Goal: Navigation & Orientation: Find specific page/section

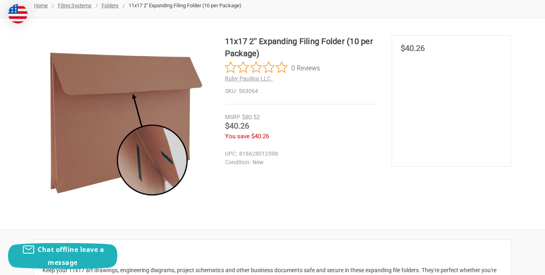
click at [358, 134] on div "You save $40.26" at bounding box center [302, 136] width 154 height 9
click at [471, 131] on section "MSRP $80.52 Was Price Now $40.26 You save $40.26" at bounding box center [451, 100] width 119 height 131
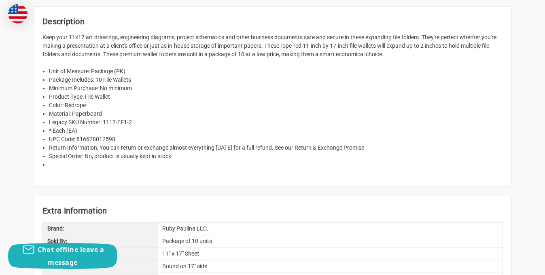
scroll to position [356, 0]
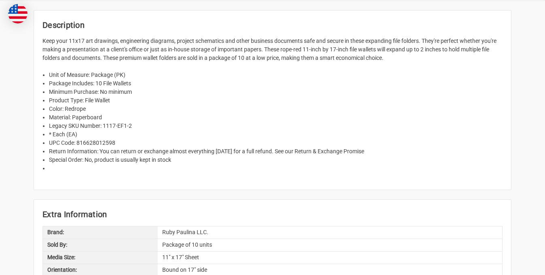
scroll to position [340, 0]
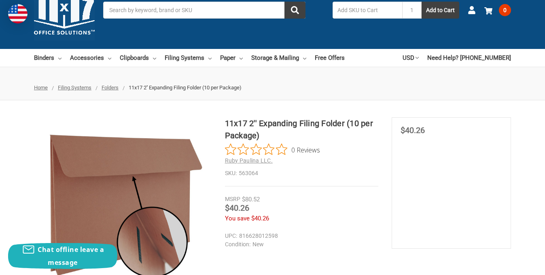
scroll to position [23, 0]
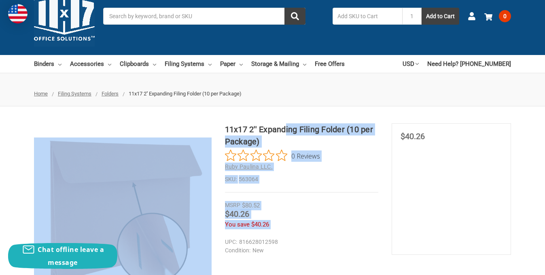
drag, startPoint x: 223, startPoint y: 130, endPoint x: 284, endPoint y: 132, distance: 60.7
click at [284, 132] on div "11x17 2'' Expanding Filing Folder (10 per Package) 0 Reviews Ruby Paulina LLC. …" at bounding box center [272, 212] width 545 height 178
click at [278, 138] on h1 "11x17 2'' Expanding Filing Folder (10 per Package)" at bounding box center [302, 135] width 154 height 24
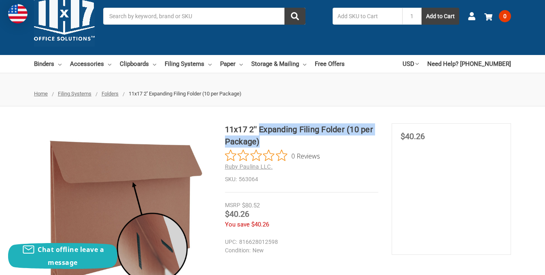
drag, startPoint x: 273, startPoint y: 138, endPoint x: 260, endPoint y: 135, distance: 12.9
click at [260, 135] on h1 "11x17 2'' Expanding Filing Folder (10 per Package)" at bounding box center [302, 135] width 154 height 24
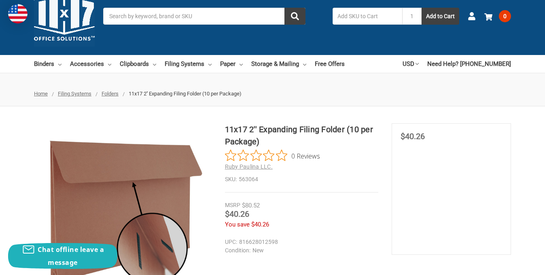
click at [242, 129] on h1 "11x17 2'' Expanding Filing Folder (10 per Package)" at bounding box center [302, 135] width 154 height 24
drag, startPoint x: 227, startPoint y: 129, endPoint x: 236, endPoint y: 128, distance: 9.3
click at [235, 128] on h1 "11x17 2'' Expanding Filing Folder (10 per Package)" at bounding box center [302, 135] width 154 height 24
click at [262, 128] on h1 "11x17 2'' Expanding Filing Folder (10 per Package)" at bounding box center [302, 135] width 154 height 24
drag, startPoint x: 348, startPoint y: 131, endPoint x: 343, endPoint y: 131, distance: 4.9
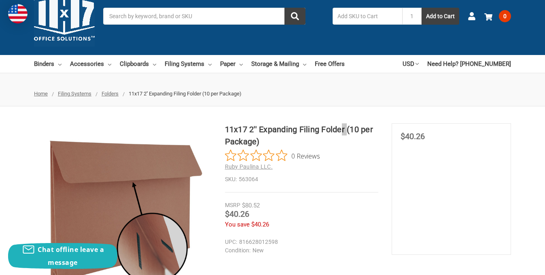
click at [343, 131] on h1 "11x17 2'' Expanding Filing Folder (10 per Package)" at bounding box center [302, 135] width 154 height 24
click at [329, 129] on h1 "11x17 2'' Expanding Filing Folder (10 per Package)" at bounding box center [302, 135] width 154 height 24
drag, startPoint x: 227, startPoint y: 129, endPoint x: 342, endPoint y: 133, distance: 115.4
click at [342, 133] on h1 "11x17 2'' Expanding Filing Folder (10 per Package)" at bounding box center [302, 135] width 154 height 24
click at [344, 129] on h1 "11x17 2'' Expanding Filing Folder (10 per Package)" at bounding box center [302, 135] width 154 height 24
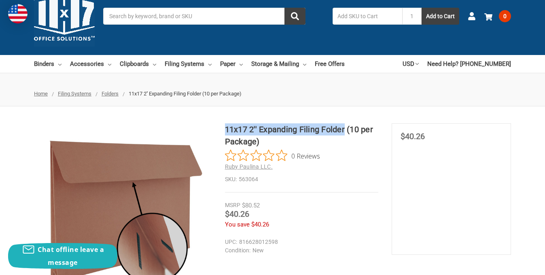
drag, startPoint x: 344, startPoint y: 129, endPoint x: 226, endPoint y: 125, distance: 117.8
click at [226, 125] on h1 "11x17 2'' Expanding Filing Folder (10 per Package)" at bounding box center [302, 135] width 154 height 24
copy h1 "11x17 2'' Expanding Filing Folder"
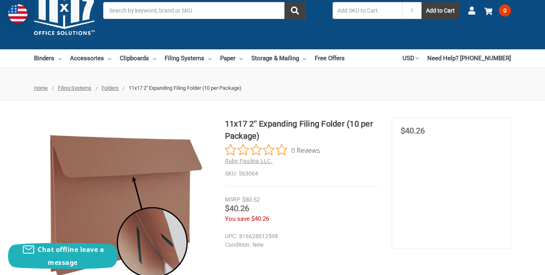
scroll to position [23, 0]
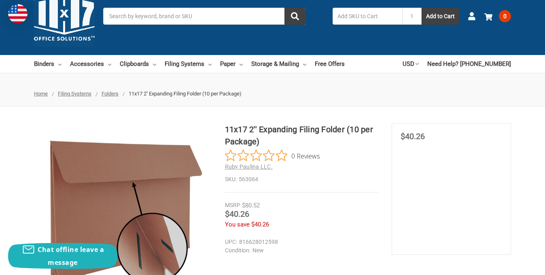
click at [532, 145] on div "11x17 2'' Expanding Filing Folder (10 per Package) 0 Reviews Ruby Paulina LLC. …" at bounding box center [272, 212] width 545 height 178
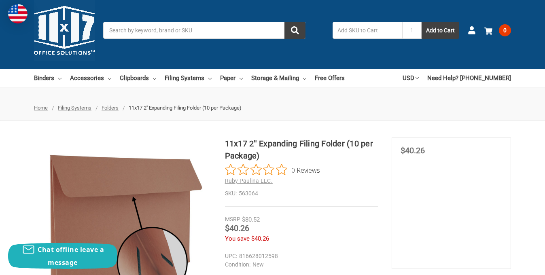
scroll to position [0, 0]
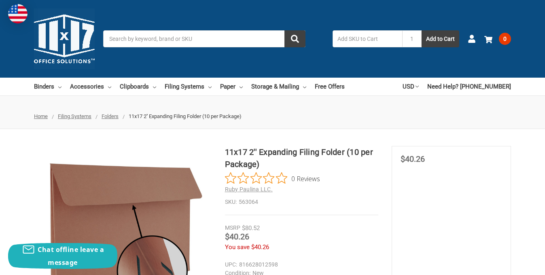
click at [111, 115] on span "Folders" at bounding box center [110, 116] width 17 height 6
